Goal: Book appointment/travel/reservation

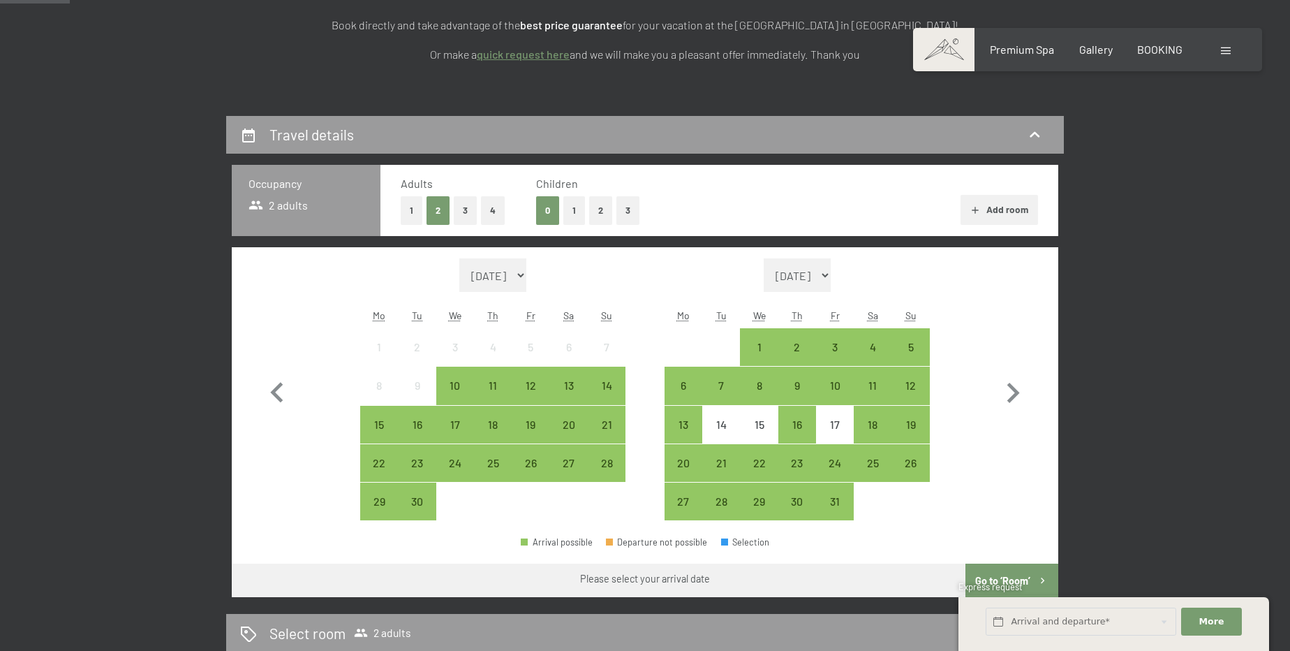
click at [595, 207] on button "2" at bounding box center [600, 210] width 23 height 29
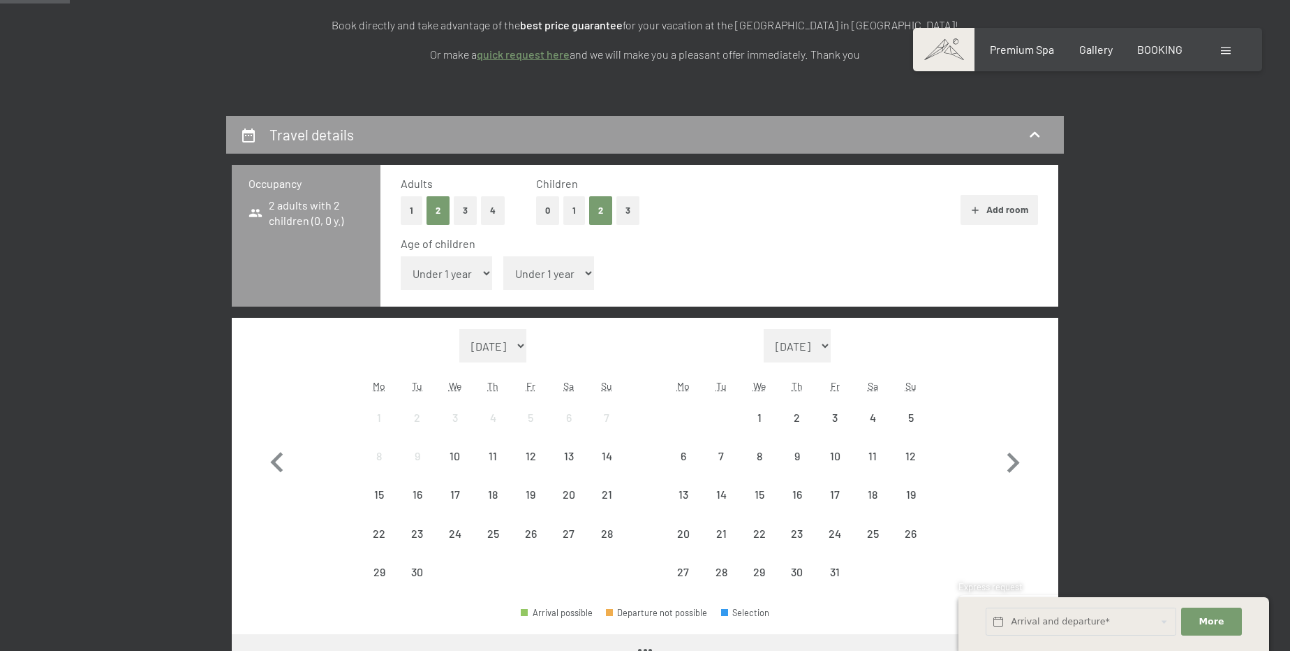
click at [532, 261] on select "Under 1 year 1 year 2 years 3 years 4 years 5 years 6 years 7 years 8 years 9 y…" at bounding box center [548, 273] width 91 height 34
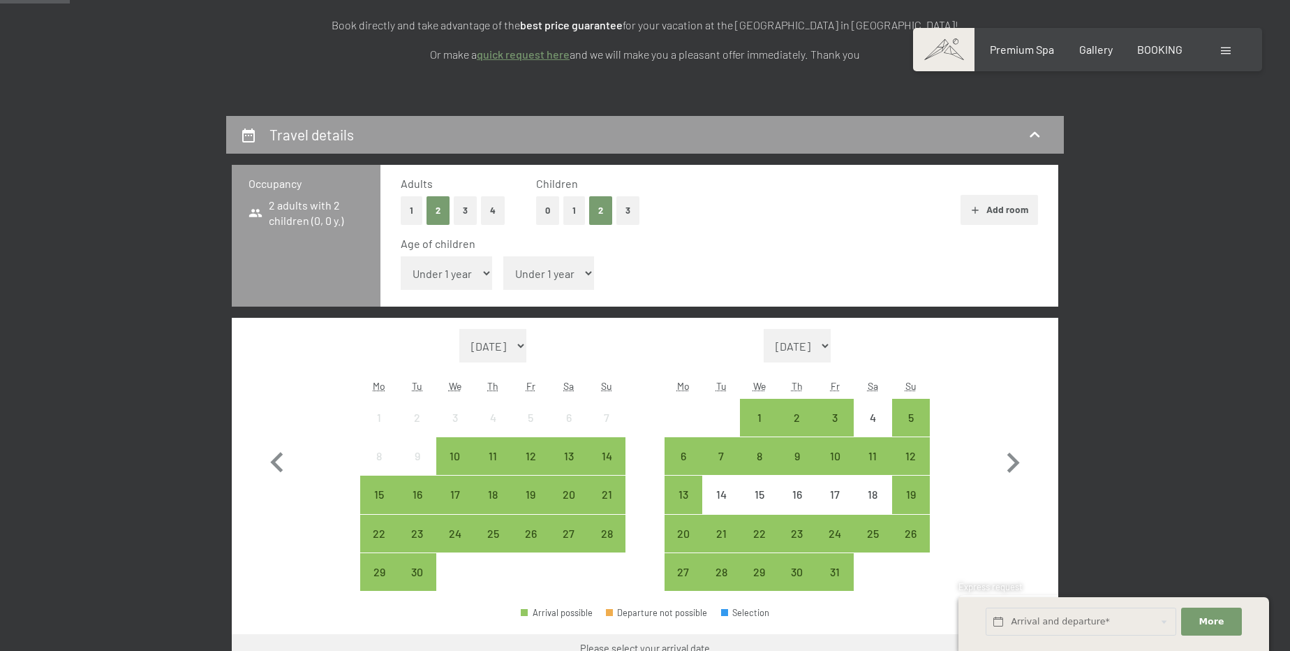
select select "15"
click at [503, 256] on select "Under 1 year 1 year 2 years 3 years 4 years 5 years 6 years 7 years 8 years 9 y…" at bounding box center [548, 273] width 91 height 34
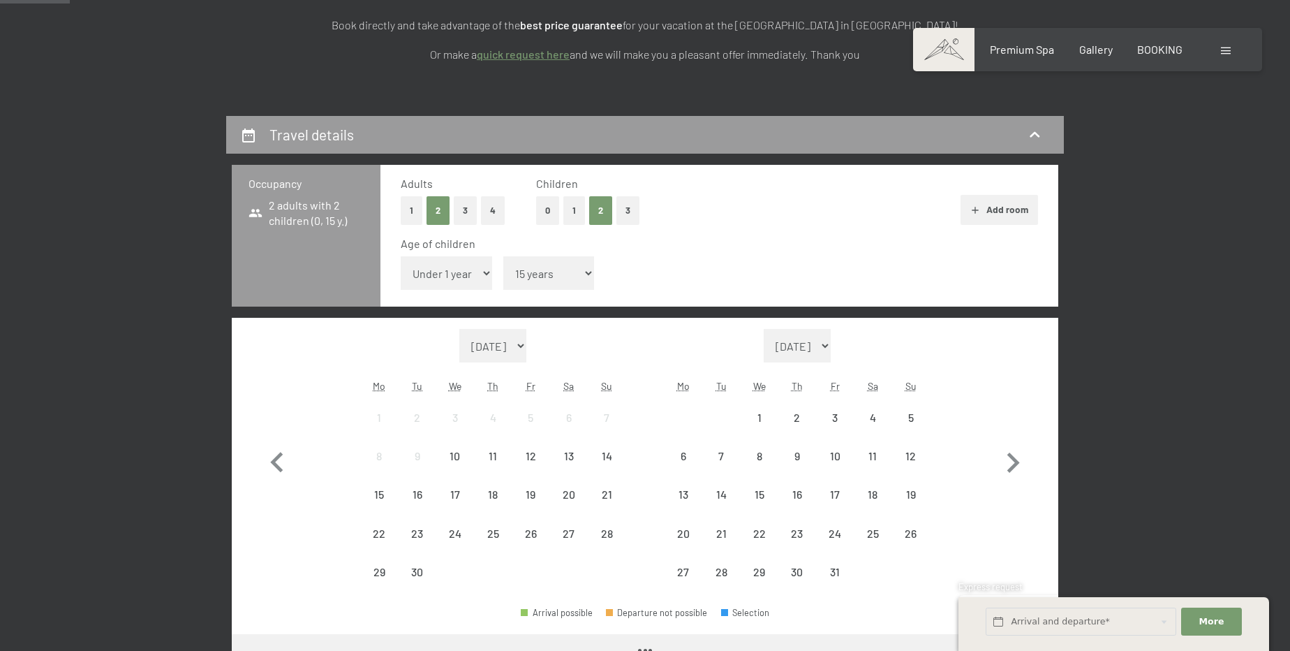
drag, startPoint x: 472, startPoint y: 267, endPoint x: 471, endPoint y: 274, distance: 7.0
click at [472, 267] on select "Under 1 year 1 year 2 years 3 years 4 years 5 years 6 years 7 years 8 years 9 y…" at bounding box center [446, 273] width 91 height 34
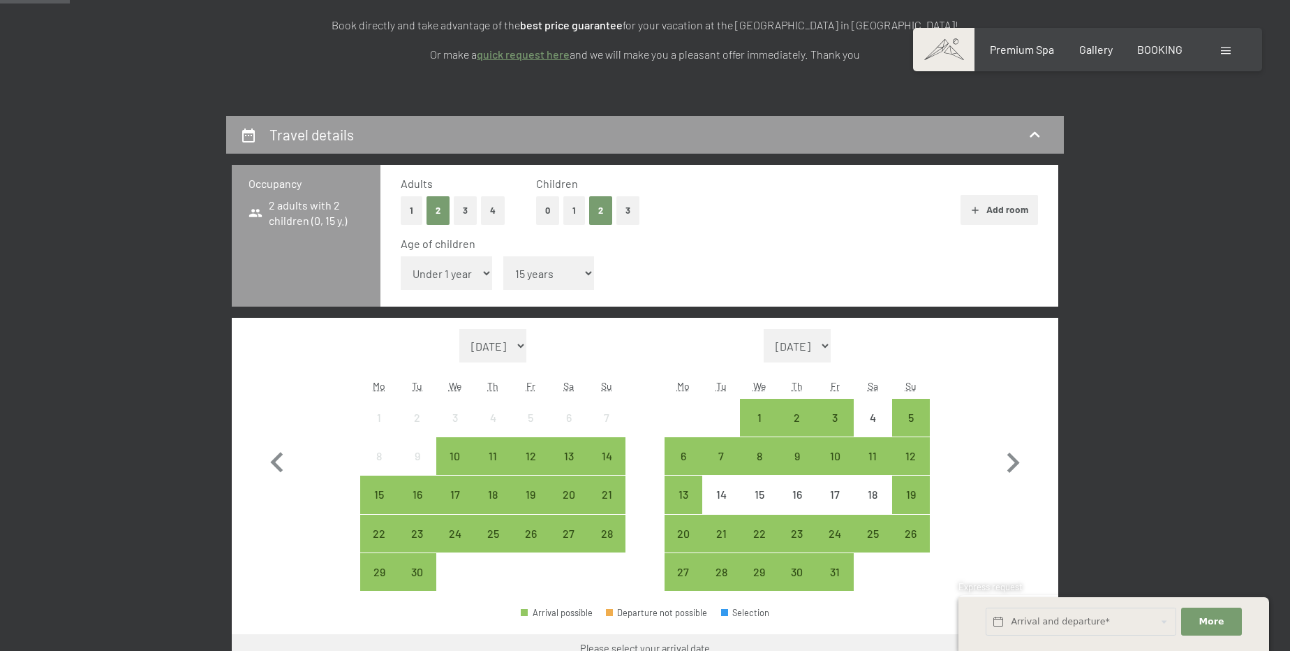
select select "12"
click at [401, 256] on select "Under 1 year 1 year 2 years 3 years 4 years 5 years 6 years 7 years 8 years 9 y…" at bounding box center [446, 273] width 91 height 34
click at [1012, 457] on icon "button" at bounding box center [1013, 462] width 13 height 20
select select "[DATE]"
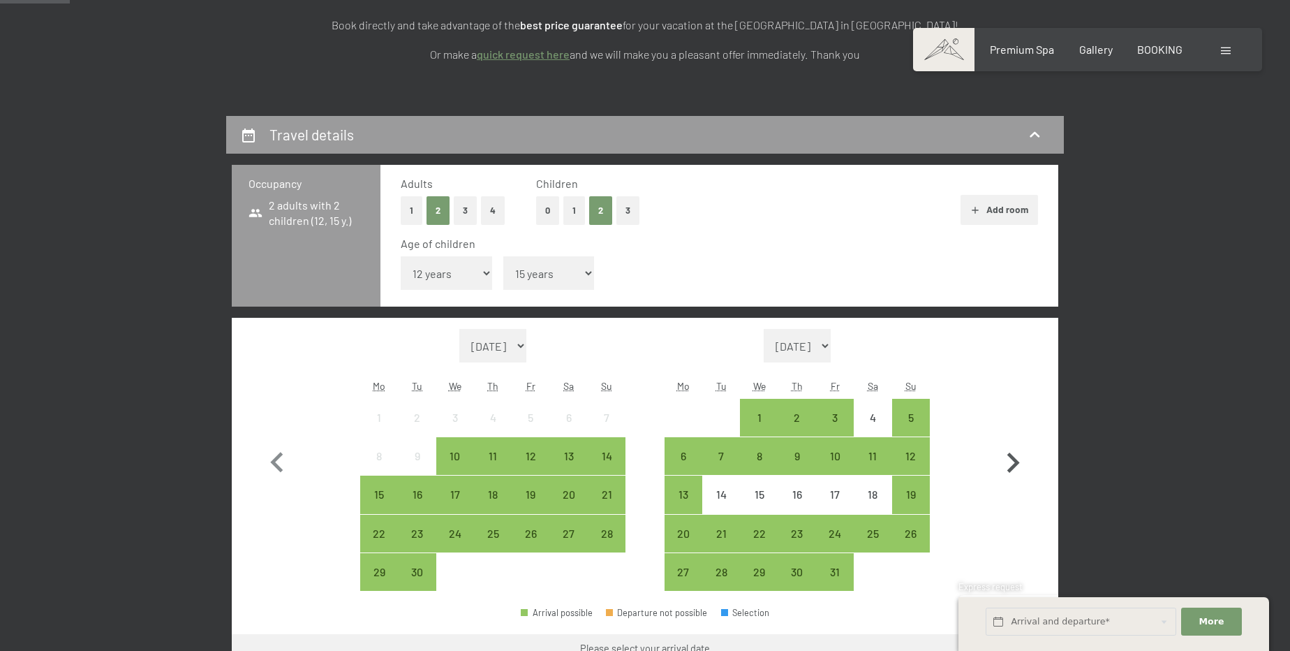
select select "[DATE]"
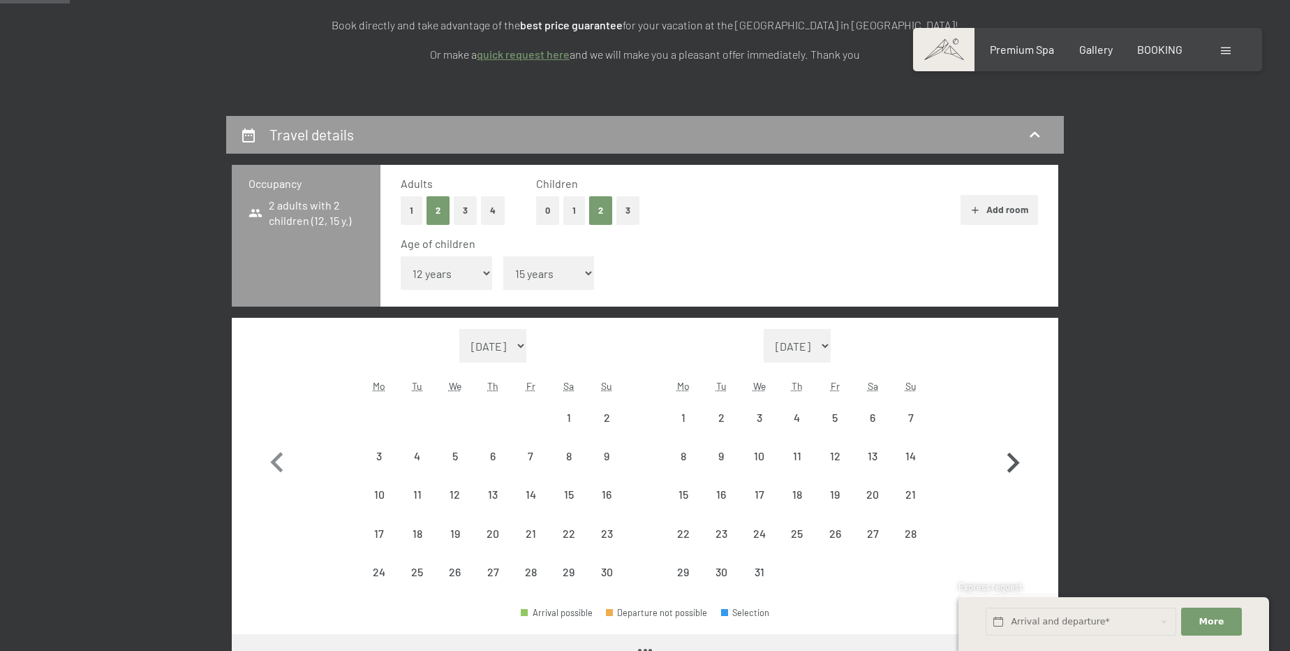
click at [1012, 457] on icon "button" at bounding box center [1013, 462] width 13 height 20
select select "[DATE]"
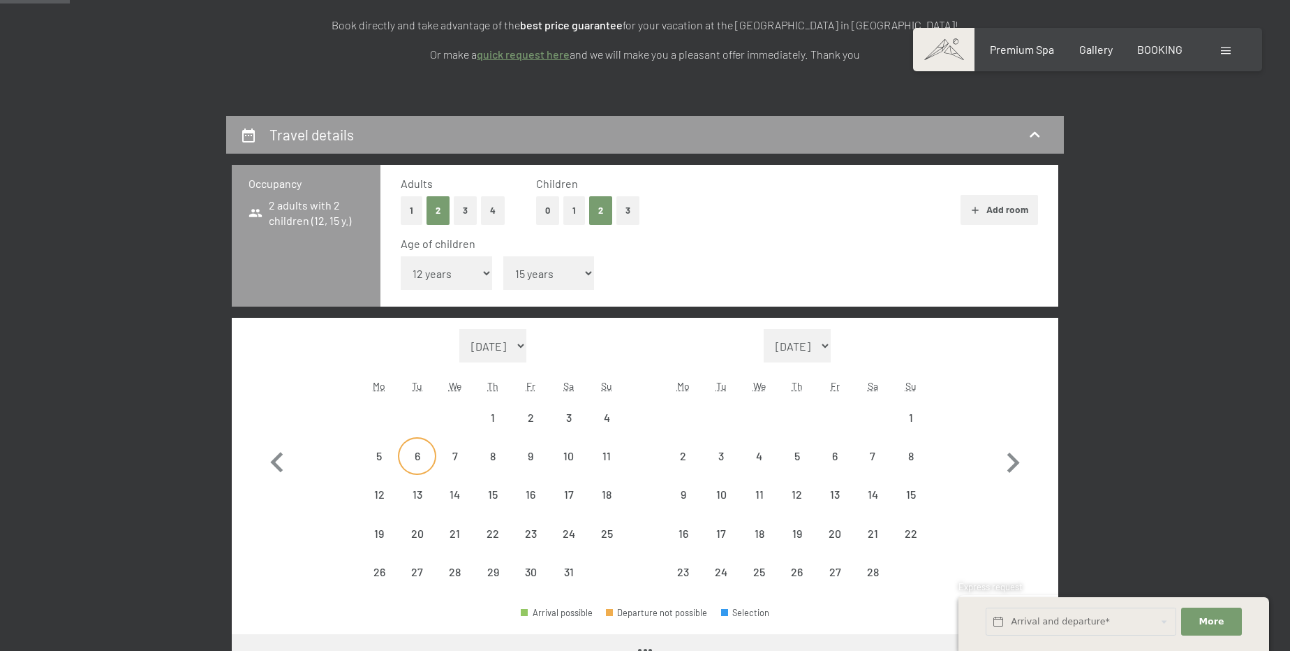
select select "[DATE]"
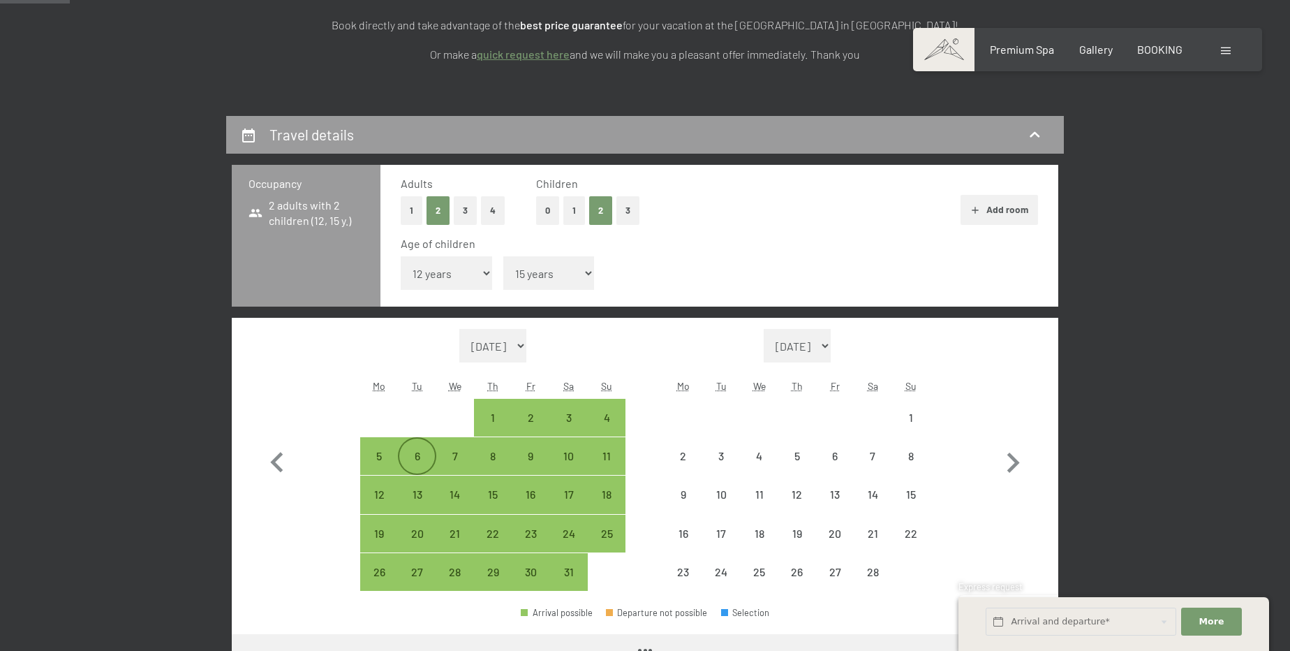
select select "[DATE]"
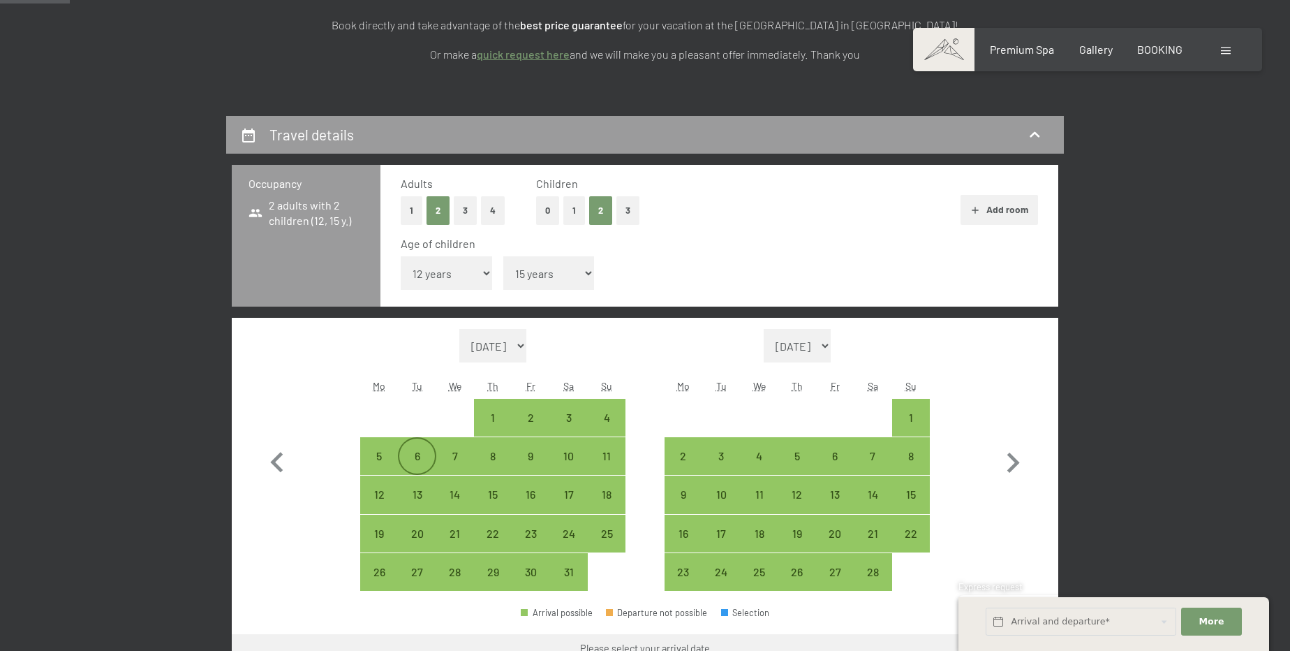
click at [412, 455] on div "6" at bounding box center [416, 467] width 35 height 35
select select "[DATE]"
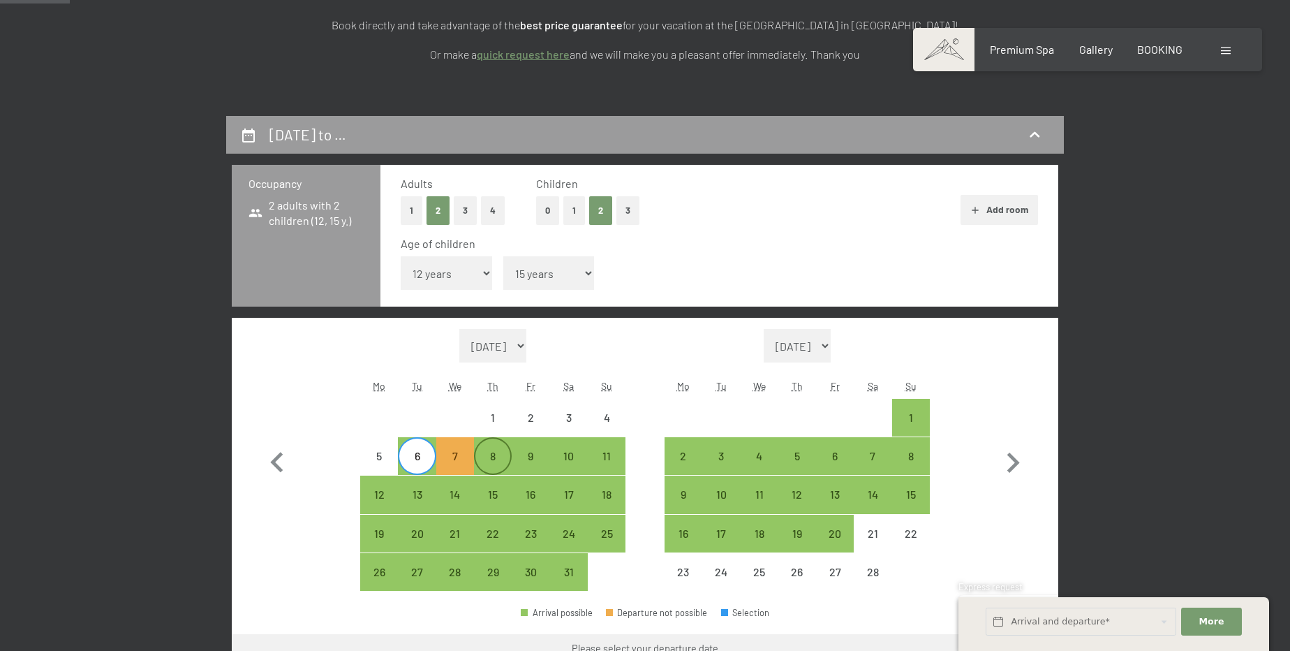
click at [487, 457] on div "8" at bounding box center [492, 467] width 35 height 35
select select "[DATE]"
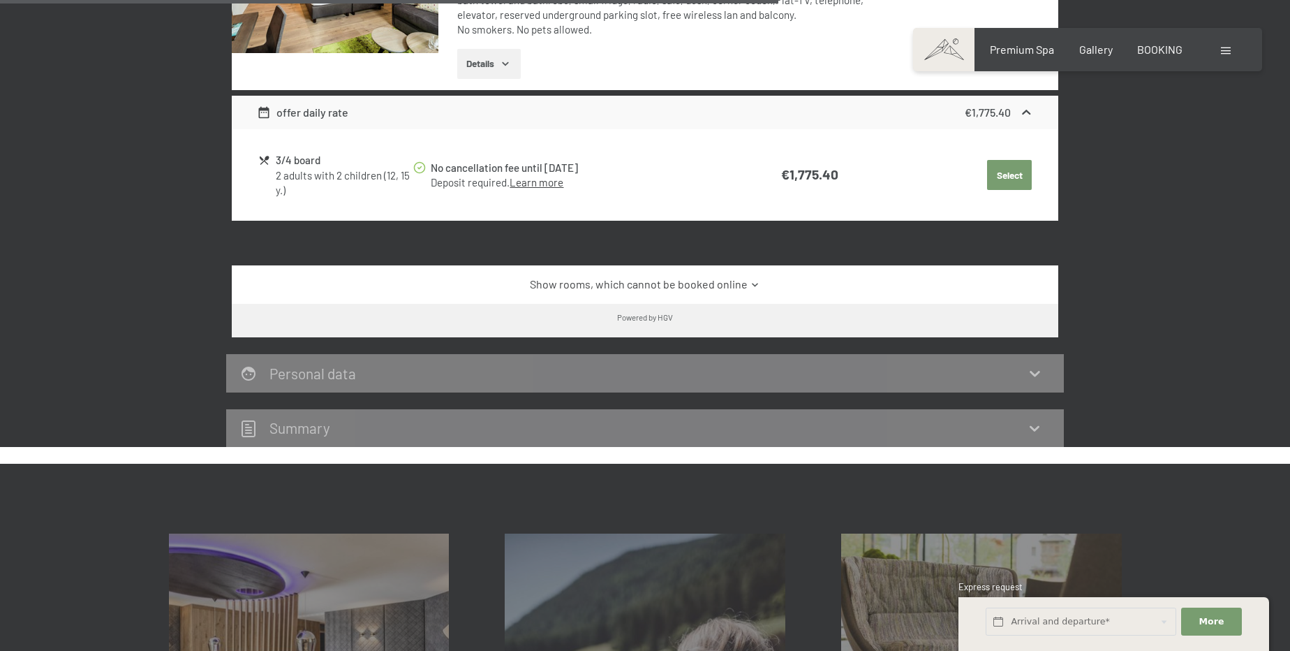
scroll to position [1142, 0]
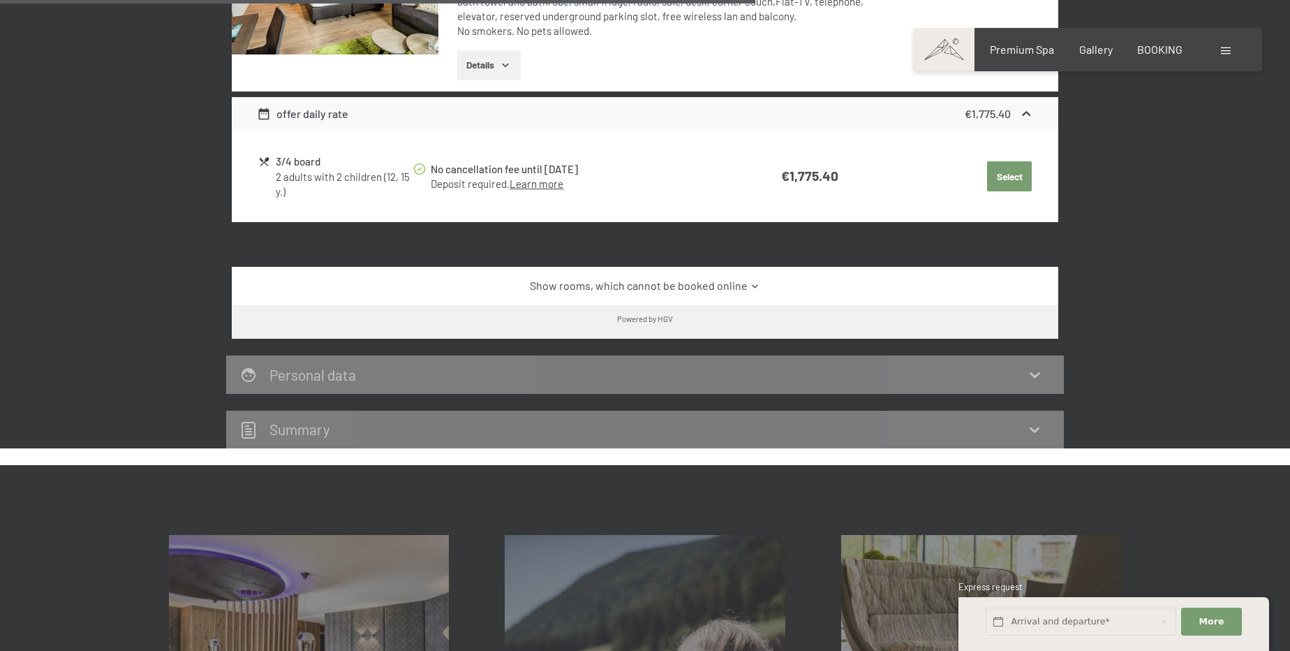
click at [713, 274] on div "Show rooms, which cannot be booked online" at bounding box center [645, 286] width 827 height 38
click at [750, 281] on icon at bounding box center [755, 286] width 10 height 10
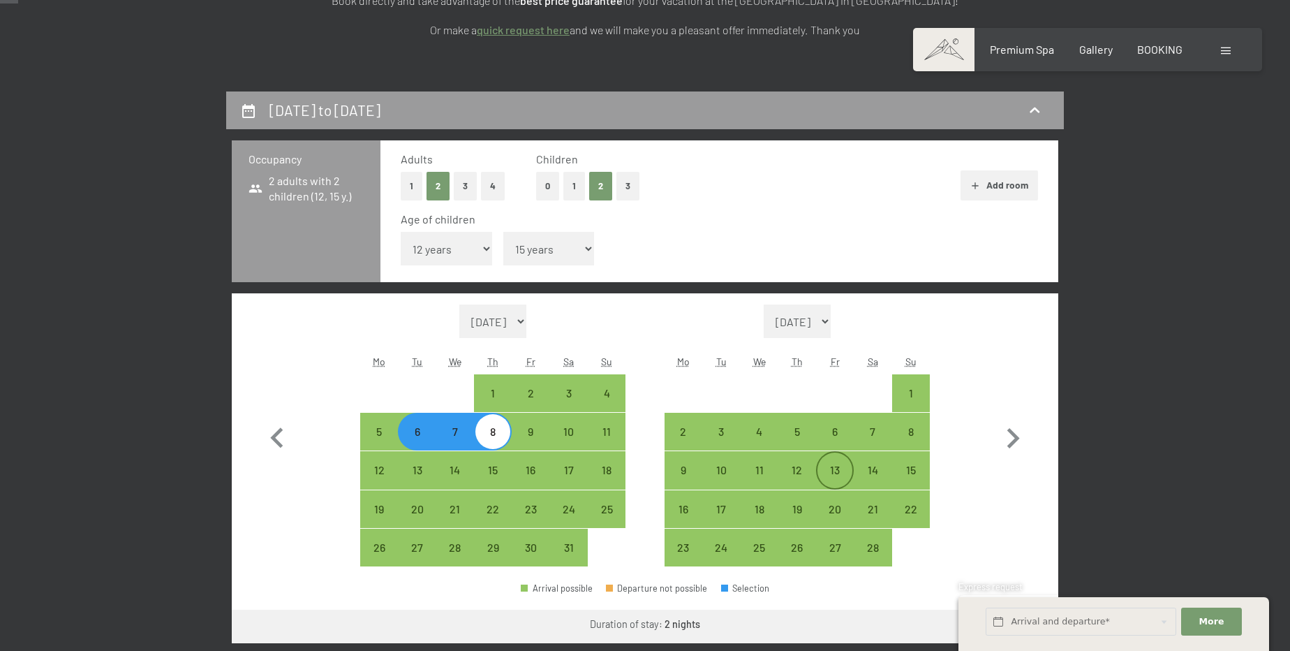
scroll to position [381, 0]
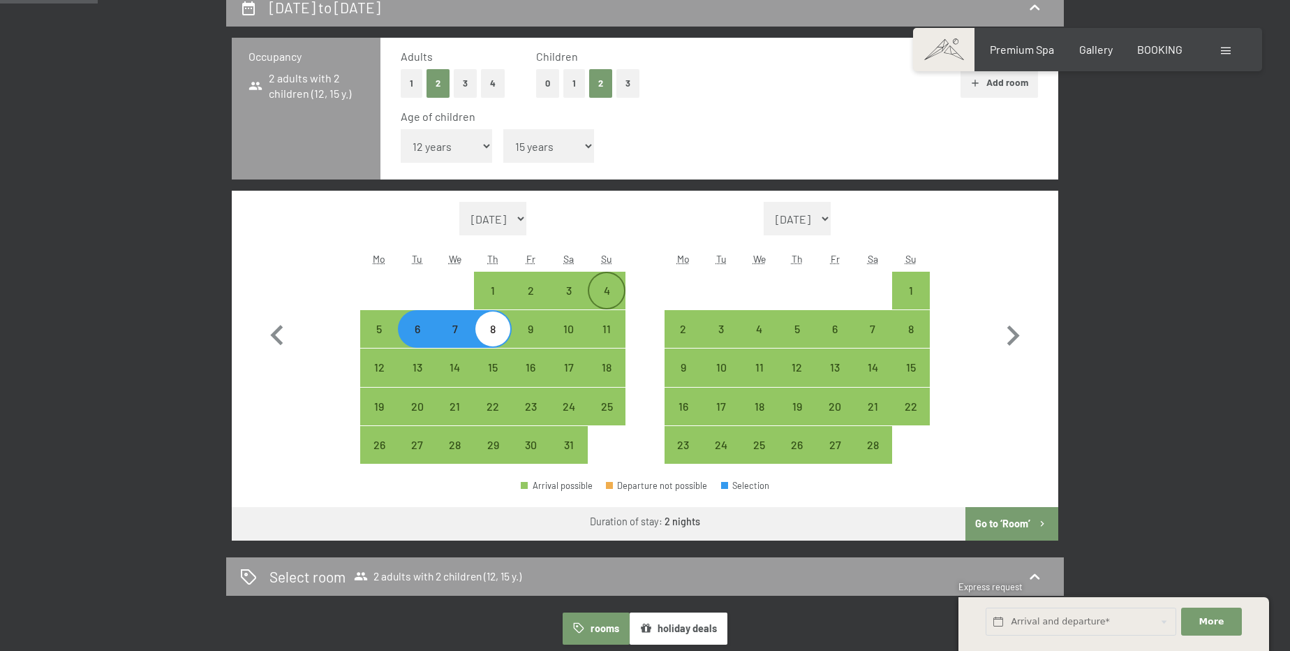
click at [600, 298] on div "4" at bounding box center [606, 302] width 35 height 35
select select "[DATE]"
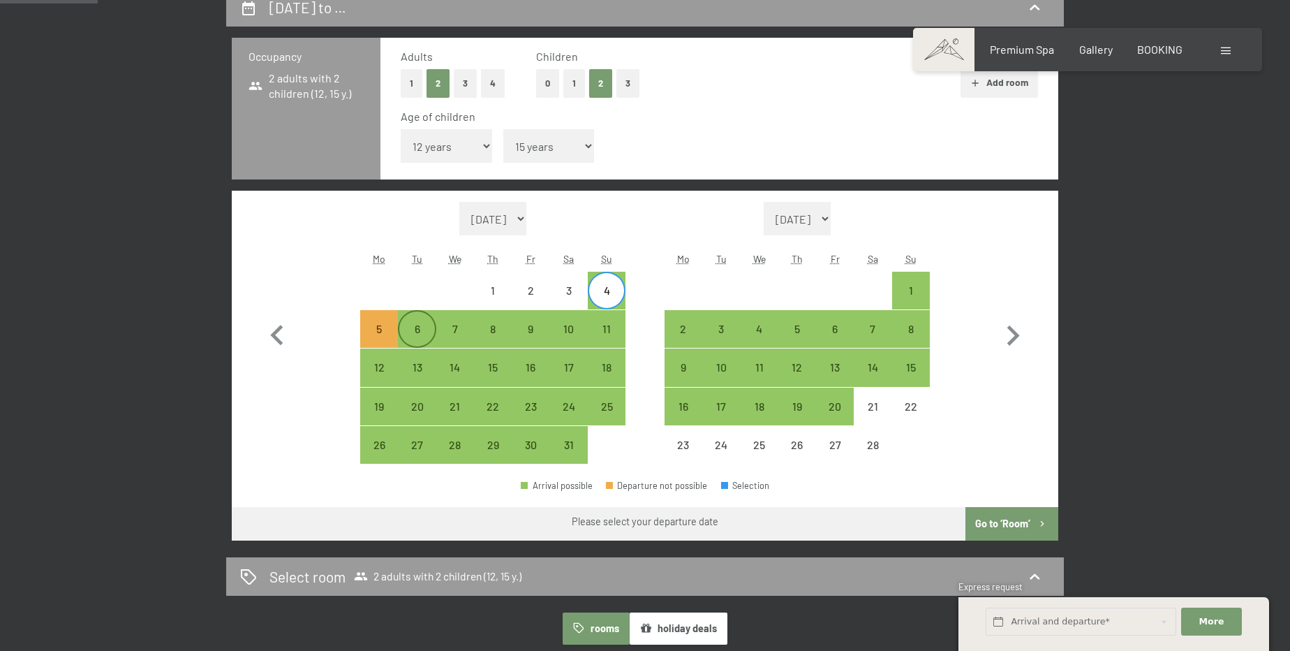
click at [413, 332] on div "6" at bounding box center [416, 340] width 35 height 35
select select "[DATE]"
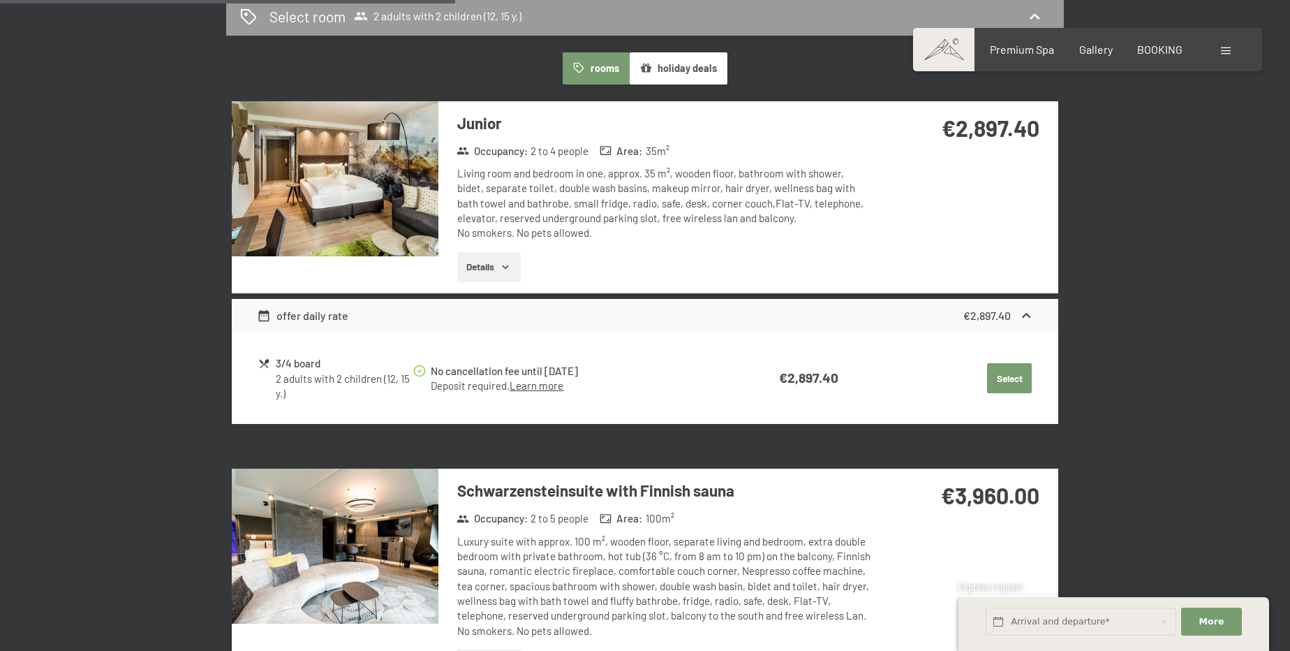
scroll to position [952, 0]
